Goal: Information Seeking & Learning: Learn about a topic

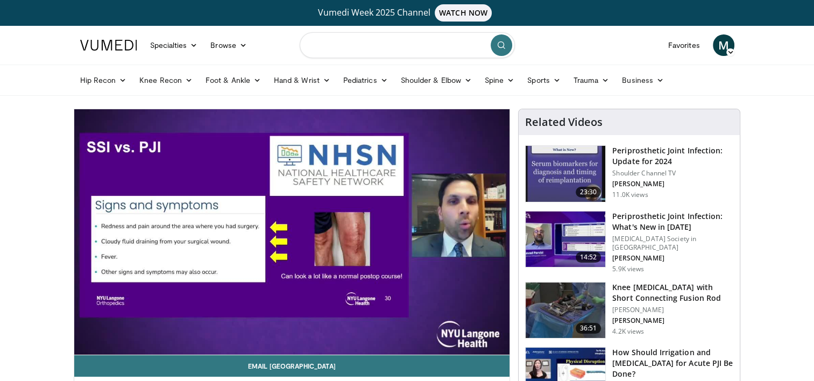
click at [356, 52] on input "Search topics, interventions" at bounding box center [407, 45] width 215 height 26
type input "**********"
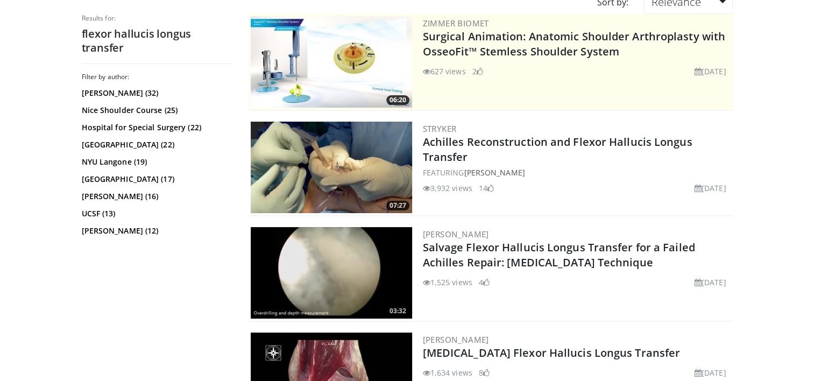
scroll to position [138, 0]
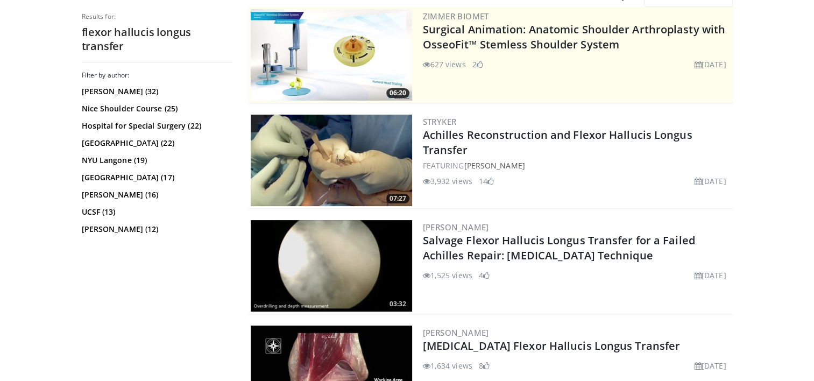
click at [316, 145] on img at bounding box center [331, 160] width 161 height 91
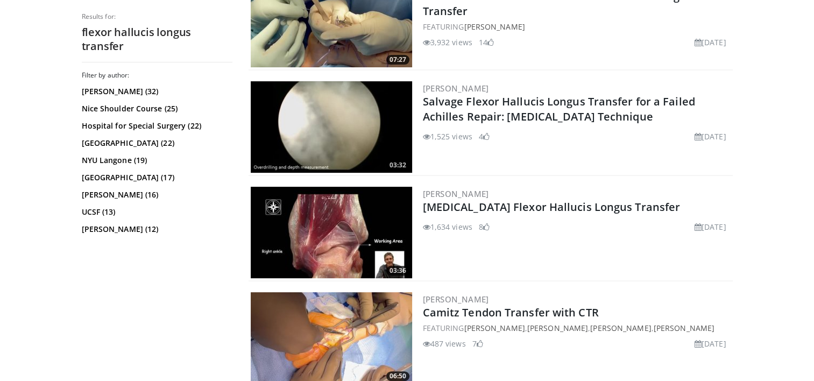
scroll to position [284, 0]
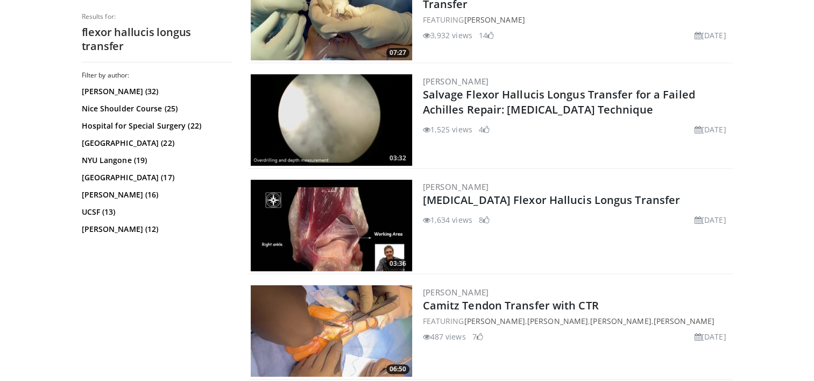
click at [317, 227] on img at bounding box center [331, 225] width 161 height 91
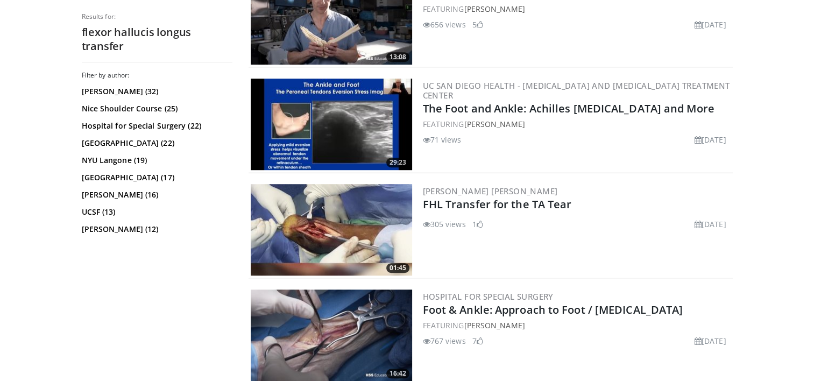
scroll to position [714, 0]
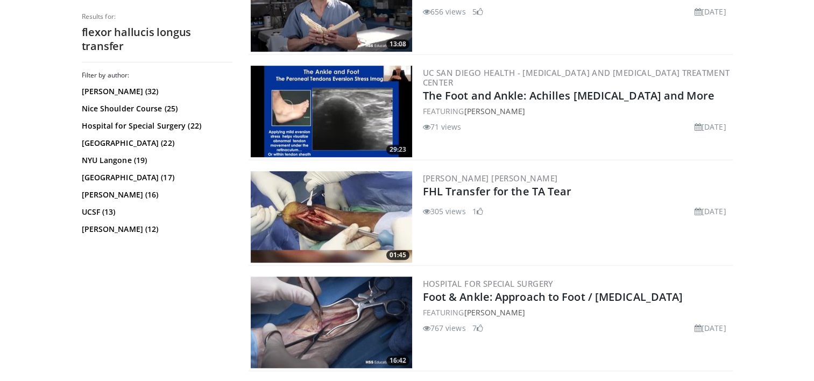
click at [327, 228] on img at bounding box center [331, 216] width 161 height 91
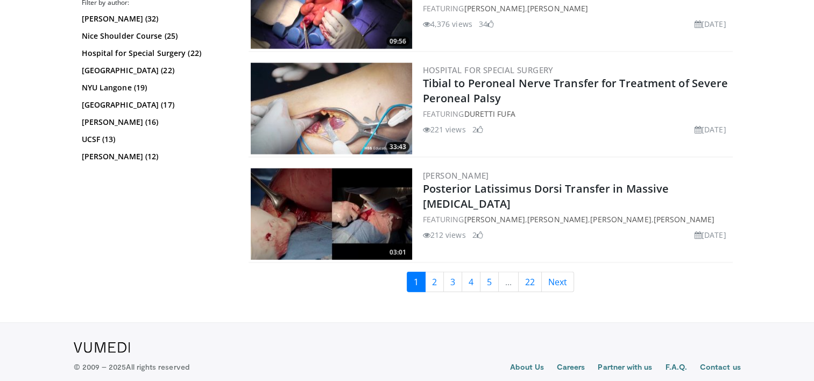
scroll to position [2635, 0]
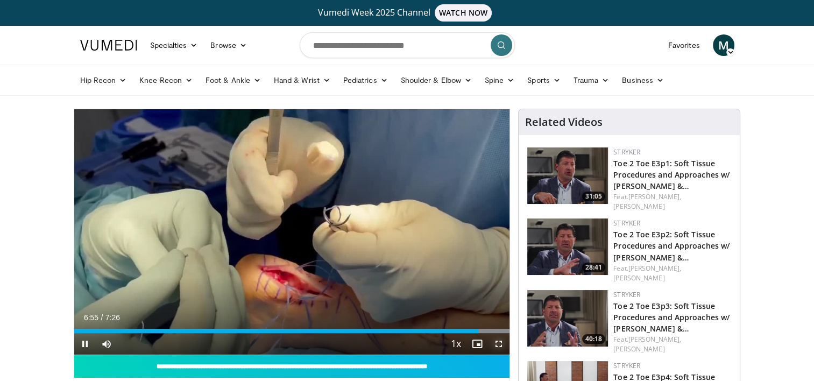
click at [499, 343] on span "Video Player" at bounding box center [499, 344] width 22 height 22
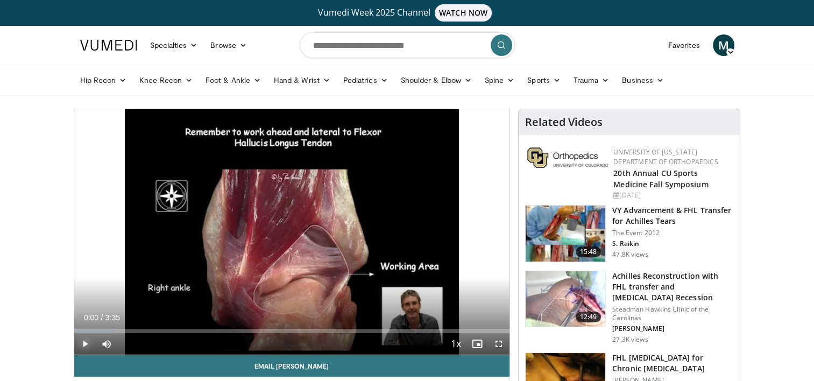
click at [84, 342] on span "Video Player" at bounding box center [85, 344] width 22 height 22
click at [499, 346] on span "Video Player" at bounding box center [499, 344] width 22 height 22
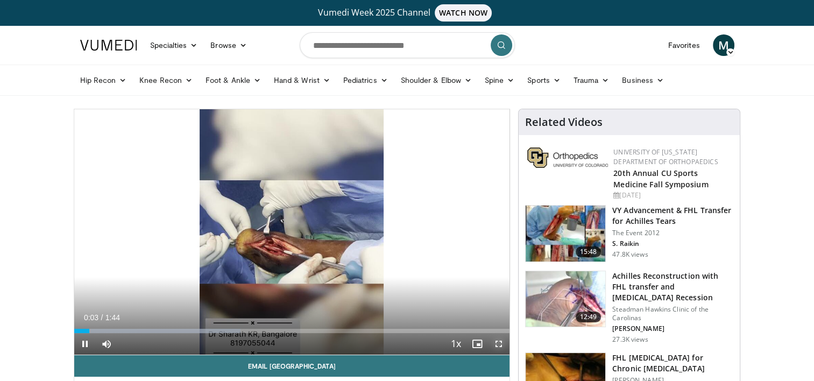
click at [495, 341] on span "Video Player" at bounding box center [499, 344] width 22 height 22
